Goal: Transaction & Acquisition: Purchase product/service

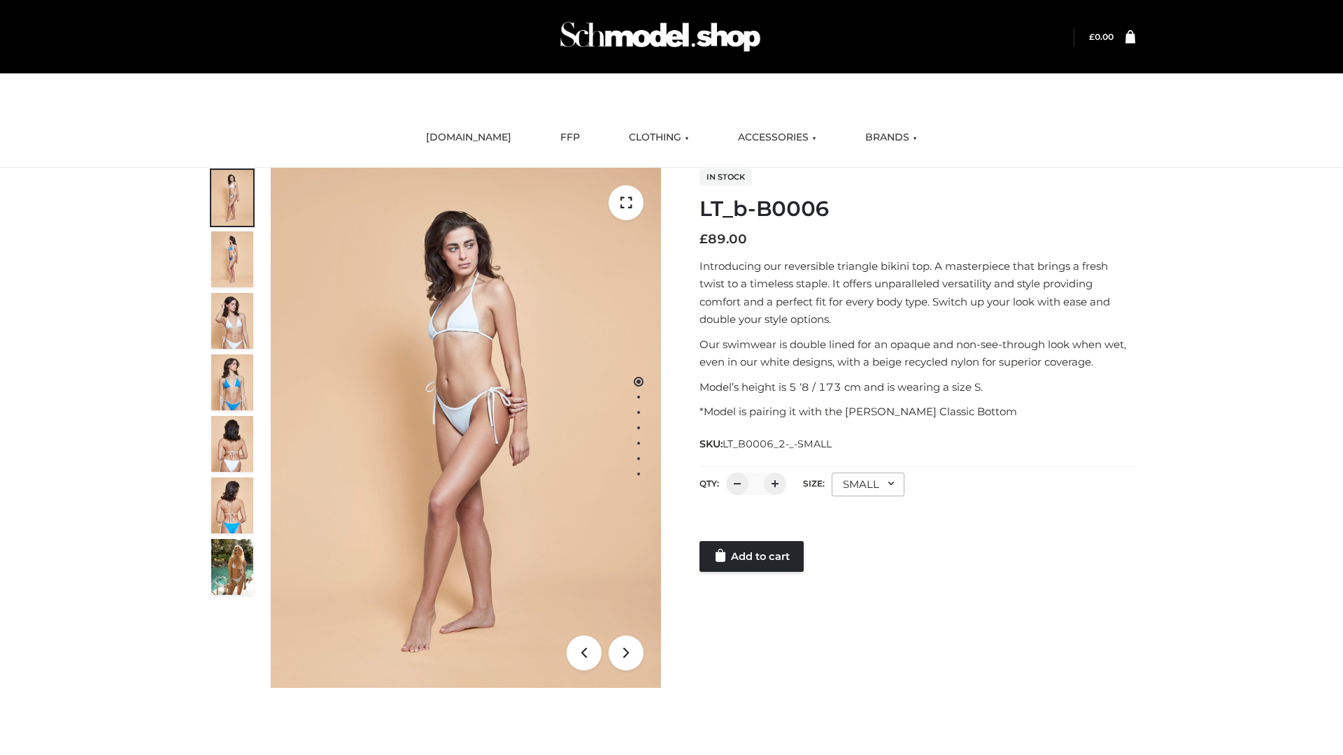
click at [753, 557] on link "Add to cart" at bounding box center [751, 556] width 104 height 31
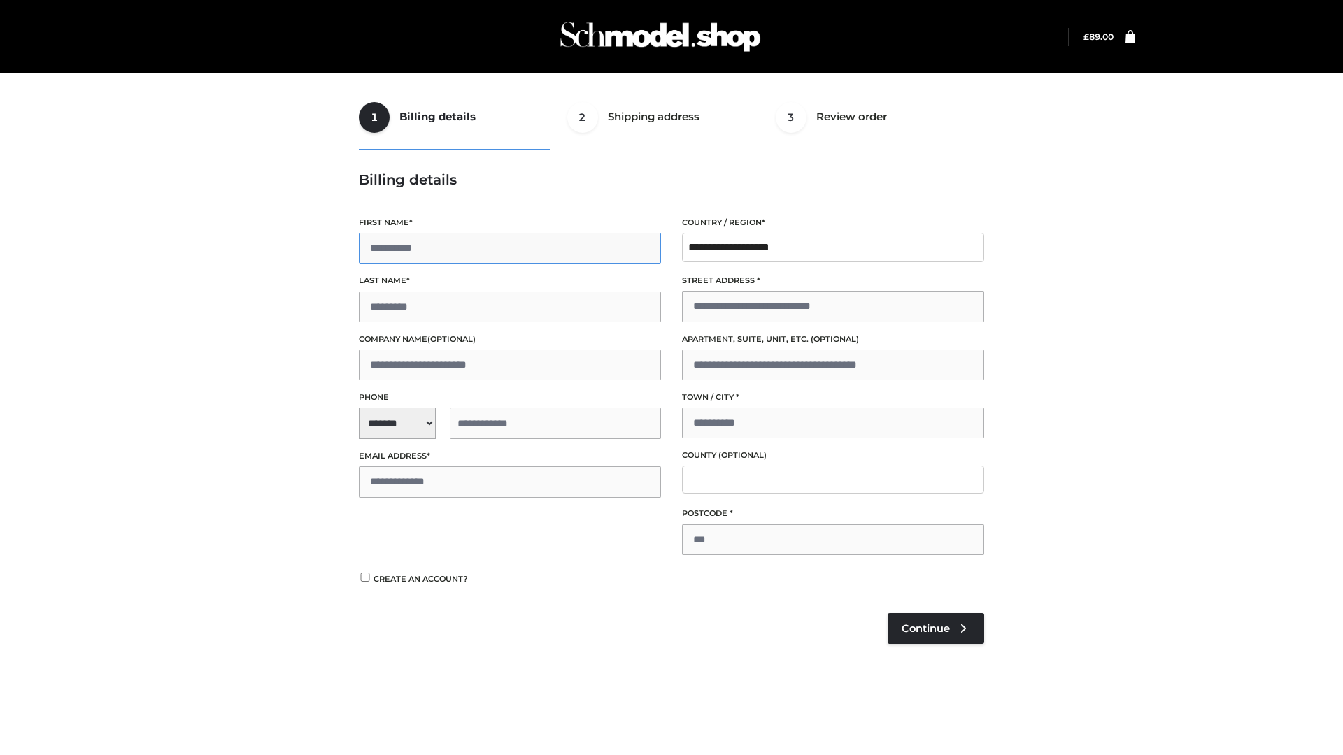
click at [510, 248] on input "First name *" at bounding box center [510, 248] width 302 height 31
type input "******"
